Goal: Navigation & Orientation: Find specific page/section

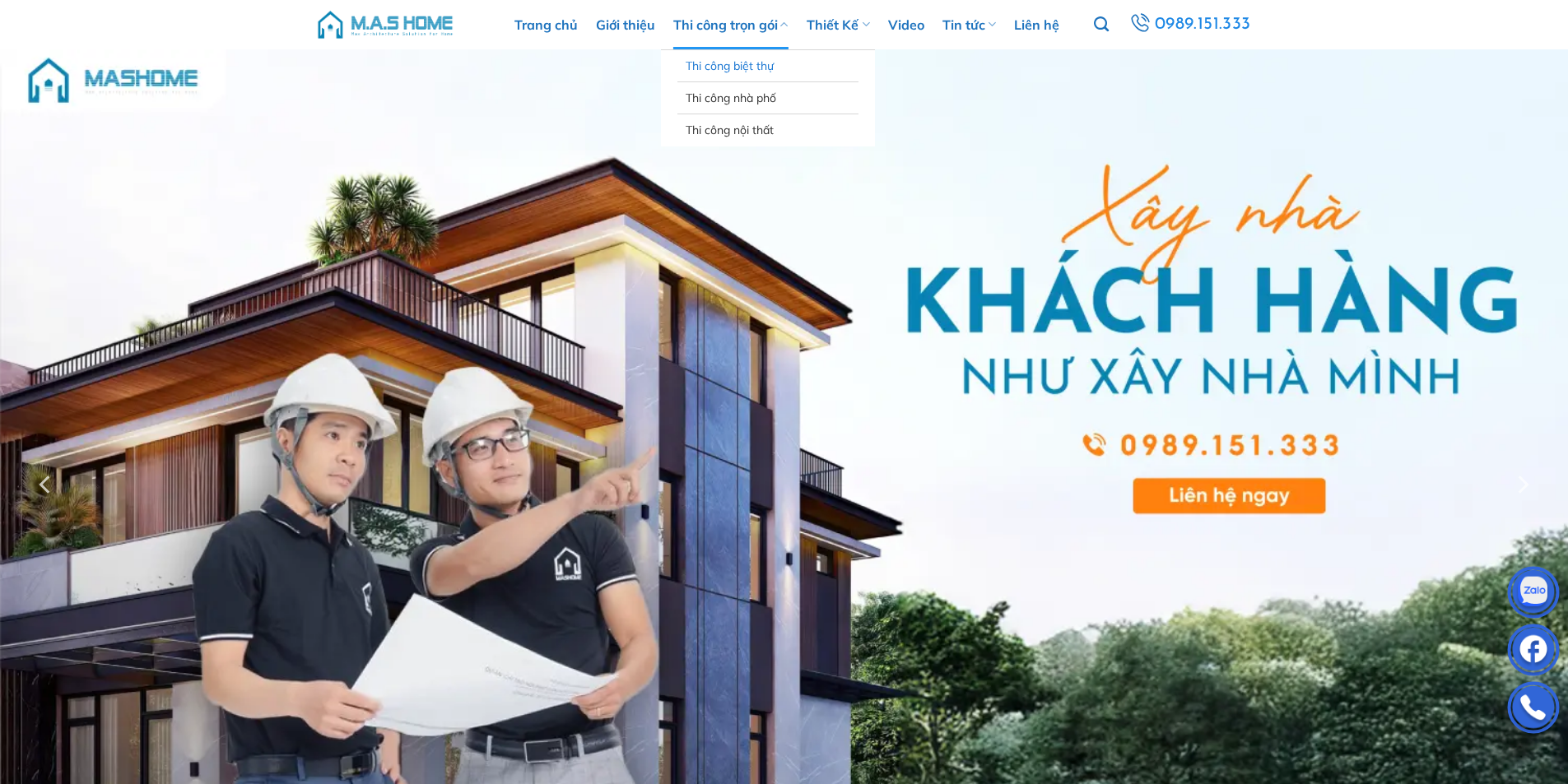
click at [728, 70] on link "Thi công biệt thự" at bounding box center [768, 65] width 164 height 31
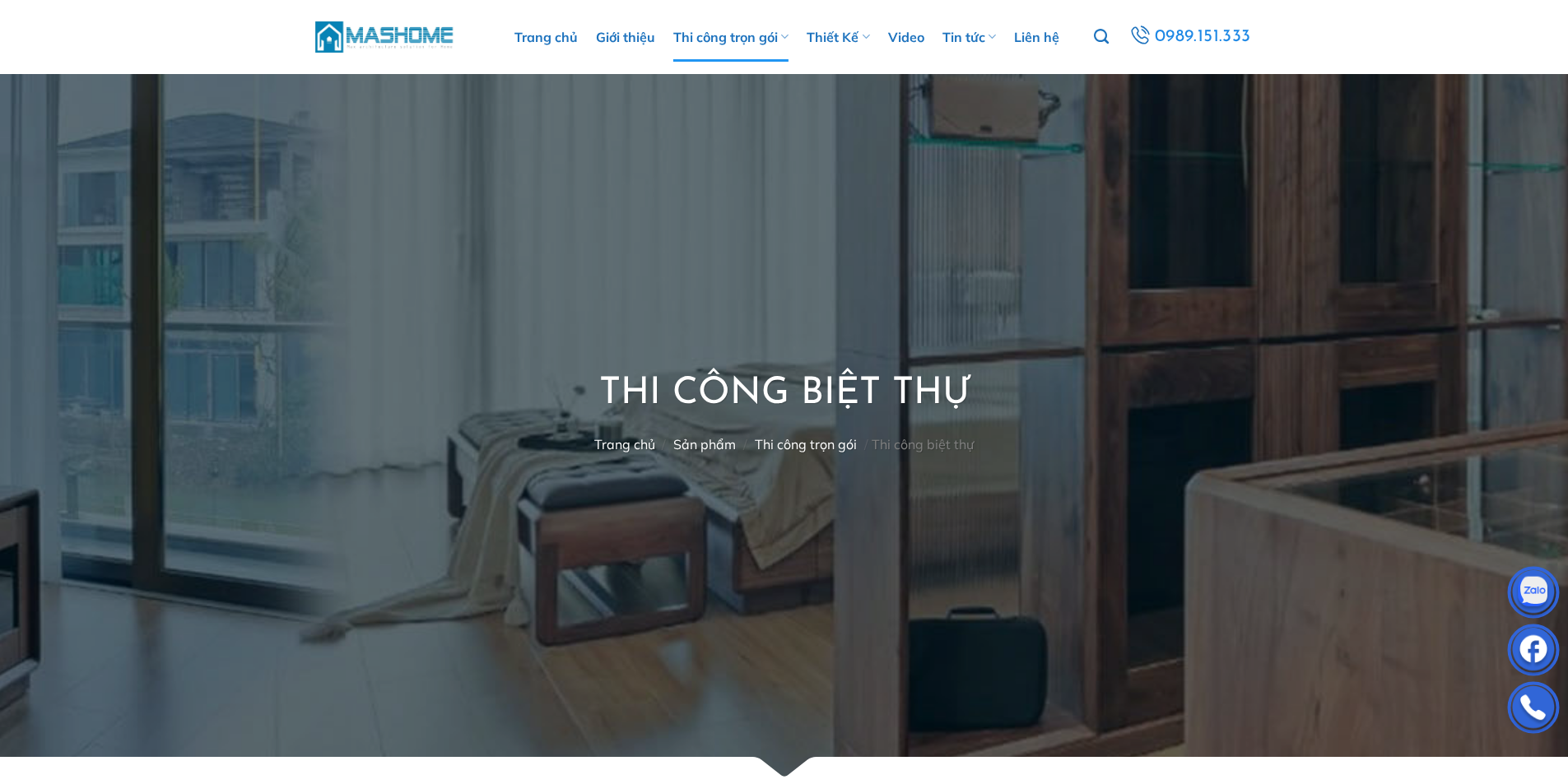
click at [365, 46] on img at bounding box center [385, 36] width 140 height 35
